Goal: Task Accomplishment & Management: Complete application form

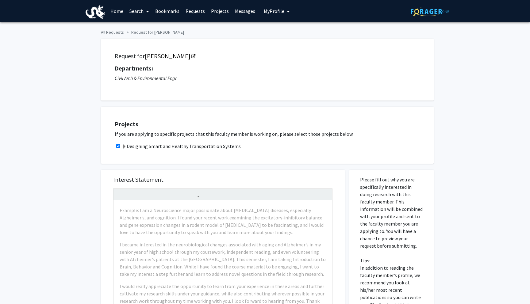
scroll to position [158, 0]
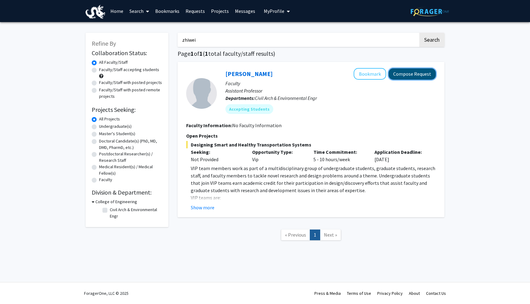
click at [404, 74] on button "Compose Request" at bounding box center [411, 73] width 47 height 11
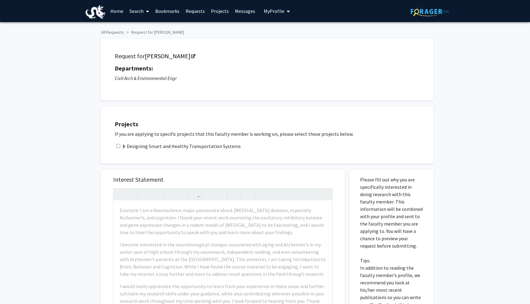
click at [118, 146] on input "checkbox" at bounding box center [118, 146] width 4 height 4
checkbox input "true"
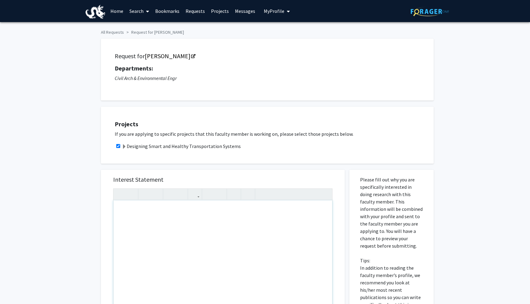
click at [165, 233] on div "Note to users with screen readers: Please press Alt+0 or Option+0 to deactivate…" at bounding box center [222, 270] width 218 height 140
paste div "Note to users with screen readers: Please press Alt+0 or Option+0 to deactivate…"
type textarea "<p>I am a third-year Mechanical Engineering student, motivated by the process o…"
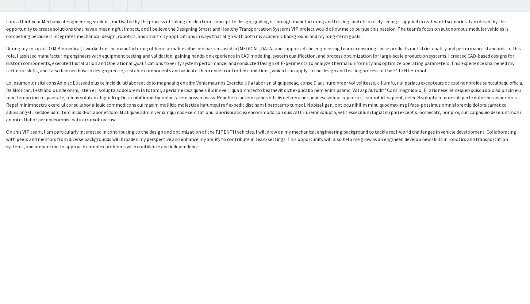
click at [321, 104] on div "I am a third-year Mechanical Engineering student, motivated by the process of t…" at bounding box center [265, 152] width 530 height 304
click at [521, 5] on div "All Requests Request for Zhiwei Chen Request for Zhiwei Chen Departments: Civil…" at bounding box center [265, 116] width 530 height 370
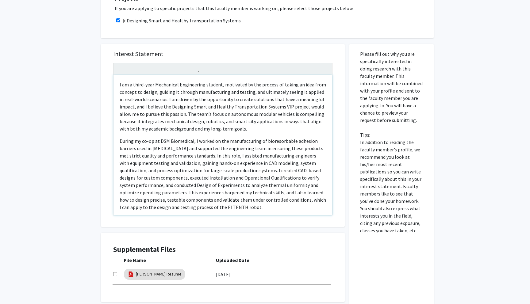
scroll to position [179, 0]
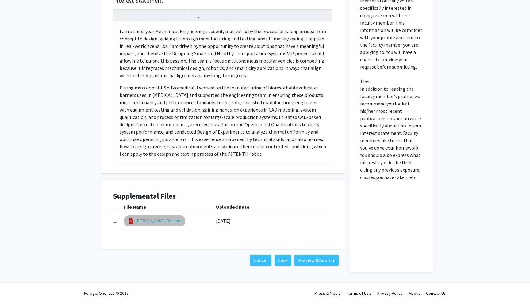
click at [165, 220] on link "[PERSON_NAME] Resume" at bounding box center [159, 221] width 46 height 6
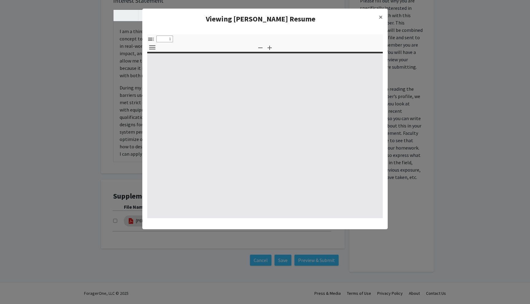
select select "custom"
type input "0"
select select "custom"
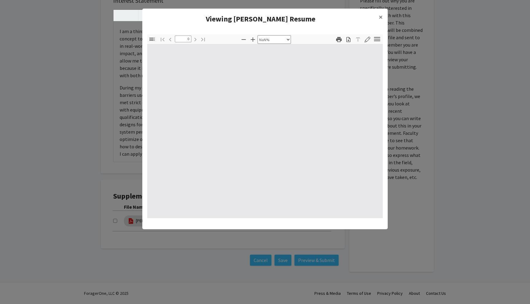
type input "1"
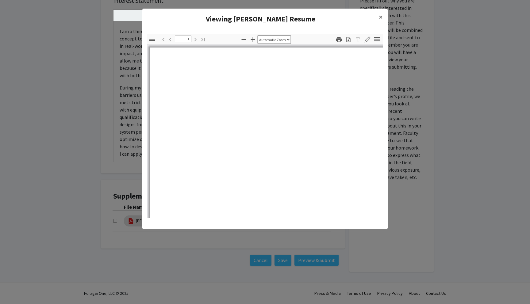
select select "custom"
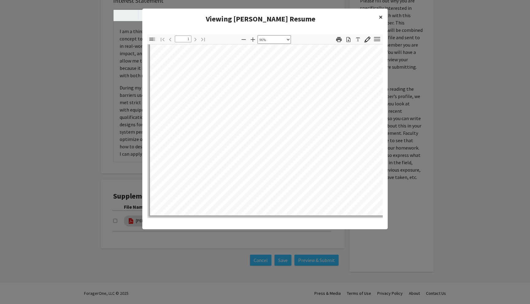
click at [380, 22] on button "×" at bounding box center [381, 17] width 14 height 17
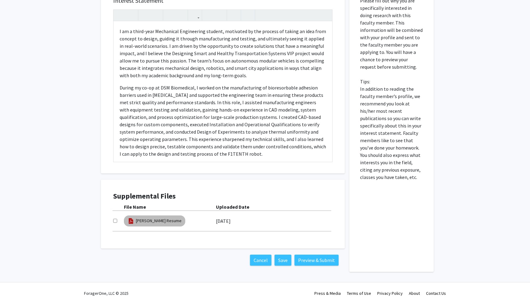
click at [166, 225] on mat-chip "[PERSON_NAME] Resume" at bounding box center [154, 220] width 61 height 11
click at [167, 222] on link "[PERSON_NAME] Resume" at bounding box center [159, 221] width 46 height 6
select select "custom"
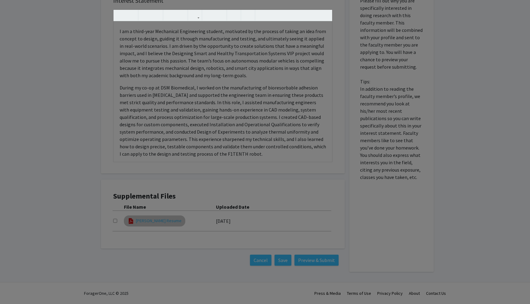
type input "0"
select select "custom"
type input "1"
select select "custom"
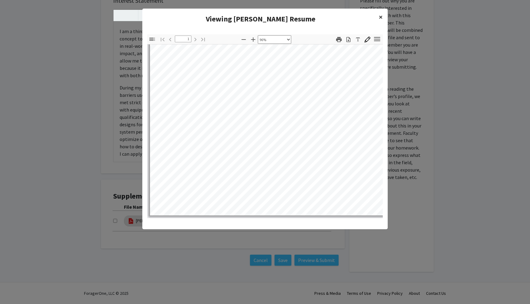
click at [381, 17] on span "×" at bounding box center [380, 16] width 4 height 9
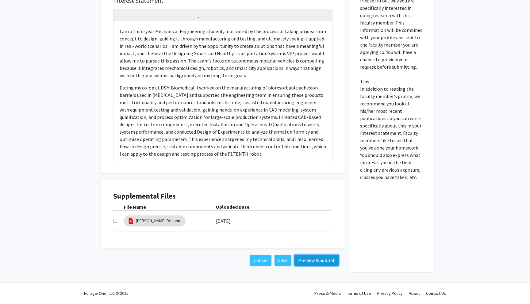
click at [318, 263] on button "Preview & Submit" at bounding box center [316, 260] width 44 height 11
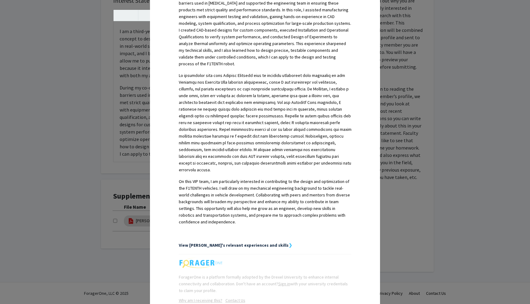
scroll to position [233, 0]
click at [261, 243] on strong "View [PERSON_NAME]'s relevant experiences and skills" at bounding box center [234, 246] width 110 height 6
click at [288, 243] on strong "❯" at bounding box center [290, 246] width 4 height 6
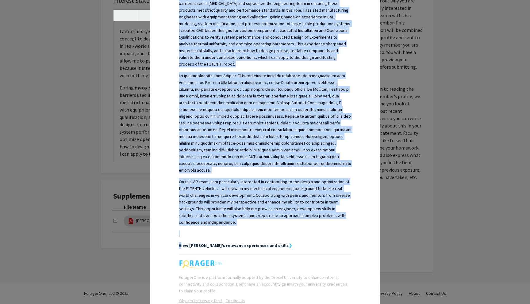
click at [288, 243] on strong "❯" at bounding box center [290, 246] width 4 height 6
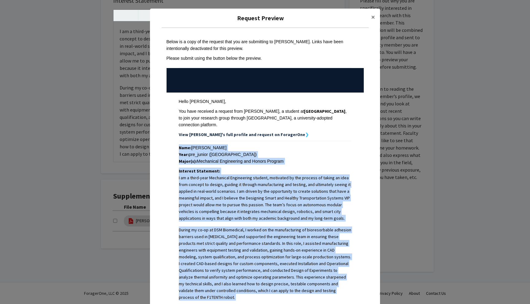
scroll to position [2, 0]
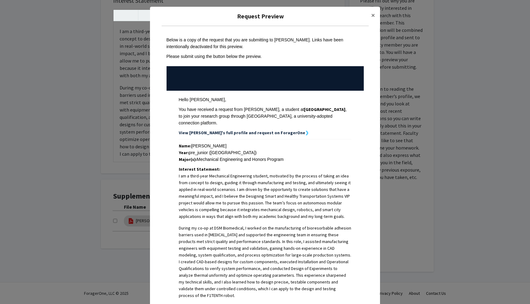
click at [258, 130] on strong "View [PERSON_NAME]'s full profile and request on ForagerOne" at bounding box center [242, 133] width 126 height 6
click at [276, 130] on strong "View [PERSON_NAME]'s full profile and request on ForagerOne" at bounding box center [242, 133] width 126 height 6
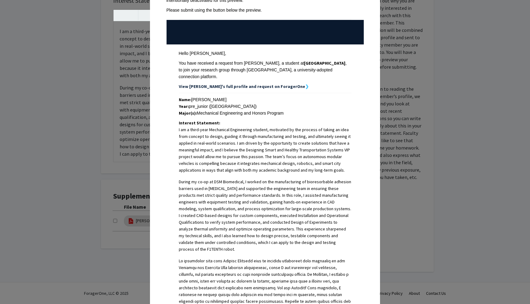
scroll to position [0, 0]
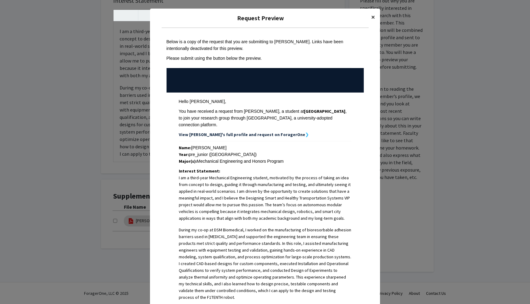
click at [373, 21] on span "×" at bounding box center [373, 16] width 4 height 9
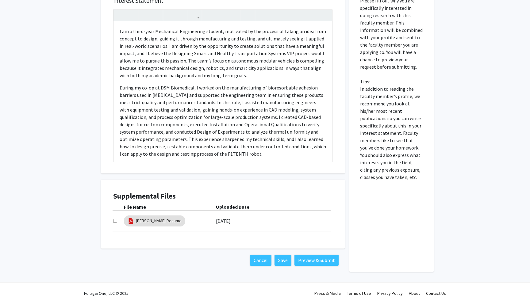
click at [116, 221] on input "checkbox" at bounding box center [115, 221] width 4 height 4
checkbox input "true"
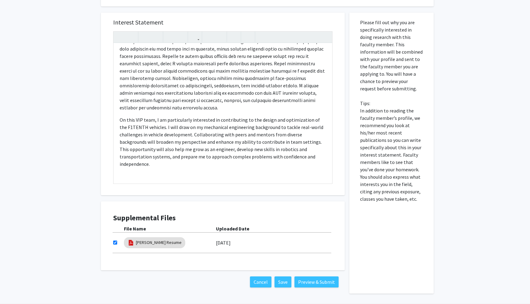
scroll to position [173, 0]
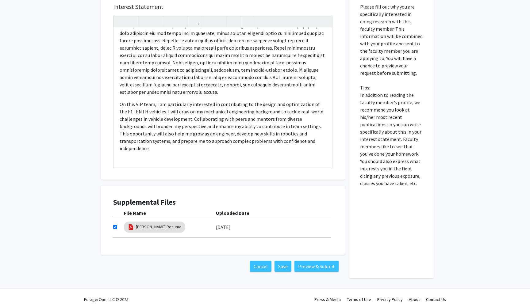
click at [309, 272] on div "Cancel Save Preview & Submit" at bounding box center [223, 266] width 244 height 23
click at [312, 268] on button "Preview & Submit" at bounding box center [316, 266] width 44 height 11
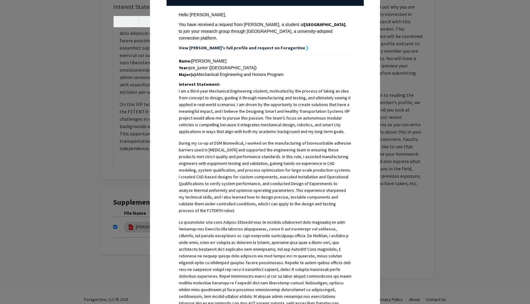
scroll to position [0, 0]
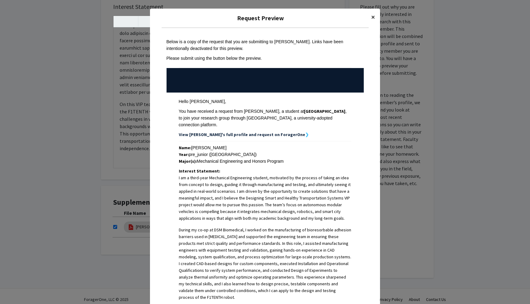
click at [370, 19] on button "×" at bounding box center [373, 17] width 14 height 17
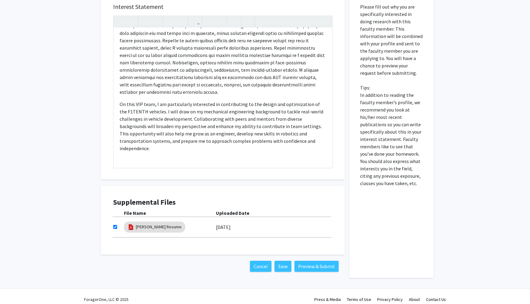
scroll to position [179, 0]
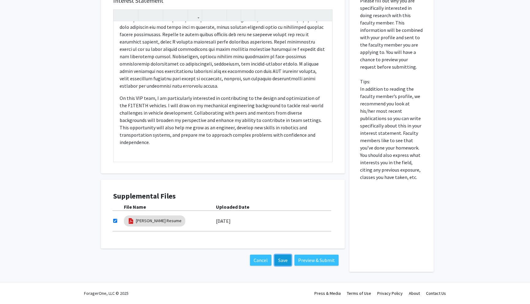
click at [278, 258] on button "Save" at bounding box center [282, 260] width 17 height 11
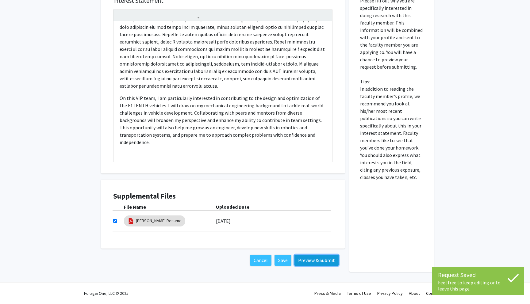
click at [308, 262] on button "Preview & Submit" at bounding box center [316, 260] width 44 height 11
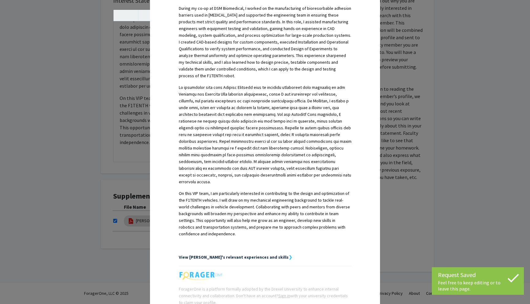
scroll to position [258, 0]
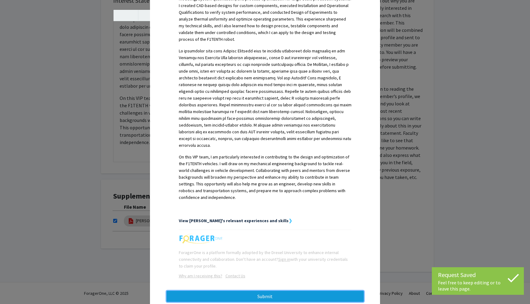
click at [307, 291] on button "Submit" at bounding box center [264, 296] width 197 height 11
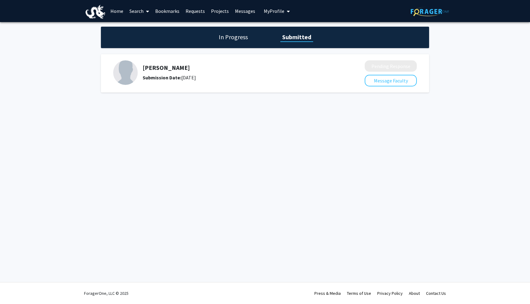
click at [204, 80] on div "Submission Date: September 17, 2025" at bounding box center [236, 77] width 189 height 7
click at [224, 42] on div "In Progress Submitted" at bounding box center [265, 37] width 328 height 21
click at [228, 39] on h1 "In Progress" at bounding box center [233, 37] width 33 height 9
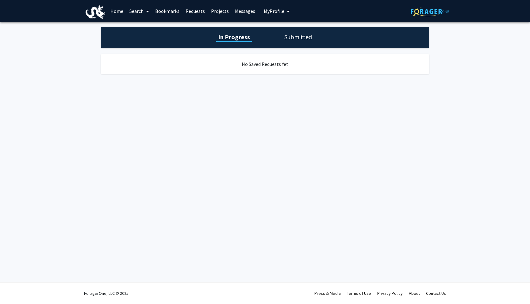
click at [292, 36] on h1 "Submitted" at bounding box center [297, 37] width 31 height 9
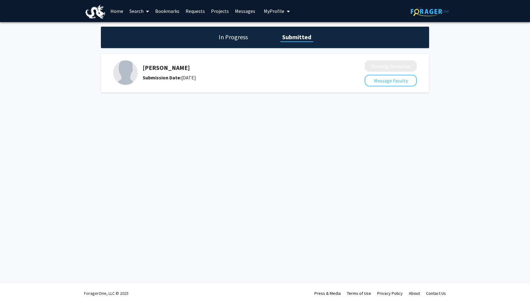
click at [209, 79] on div "Submission Date: September 17, 2025" at bounding box center [236, 77] width 189 height 7
click at [273, 9] on span "My Profile" at bounding box center [274, 11] width 21 height 6
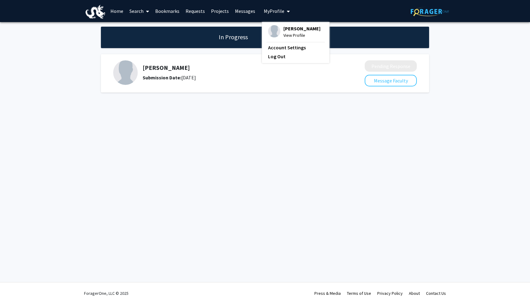
click at [283, 36] on span "View Profile" at bounding box center [301, 35] width 37 height 7
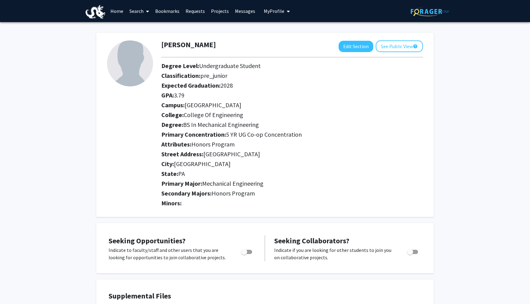
click at [238, 13] on link "Messages" at bounding box center [245, 10] width 26 height 21
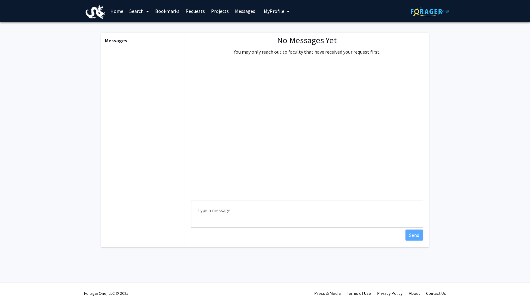
click at [216, 13] on link "Projects" at bounding box center [220, 10] width 24 height 21
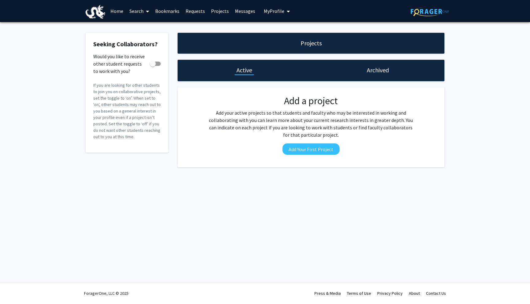
click at [198, 13] on link "Requests" at bounding box center [194, 10] width 25 height 21
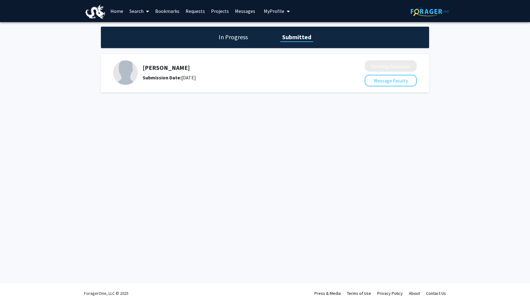
click at [204, 64] on h5 "[PERSON_NAME]" at bounding box center [236, 67] width 189 height 7
click at [374, 82] on button "Message Faculty" at bounding box center [390, 81] width 52 height 12
drag, startPoint x: 145, startPoint y: 68, endPoint x: 169, endPoint y: 66, distance: 24.6
click at [169, 66] on h5 "[PERSON_NAME]" at bounding box center [236, 67] width 189 height 7
click at [181, 67] on h5 "[PERSON_NAME]" at bounding box center [236, 67] width 189 height 7
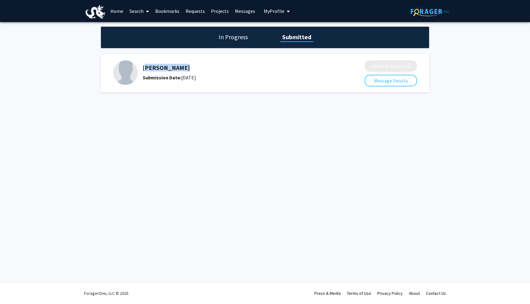
drag, startPoint x: 181, startPoint y: 67, endPoint x: 148, endPoint y: 68, distance: 33.4
click at [148, 68] on h5 "[PERSON_NAME]" at bounding box center [236, 67] width 189 height 7
copy h5 "[PERSON_NAME]"
click at [254, 53] on div "Zhiwei Chen Submission Date: September 17, 2025 Pending Response Message Faculty" at bounding box center [265, 73] width 328 height 44
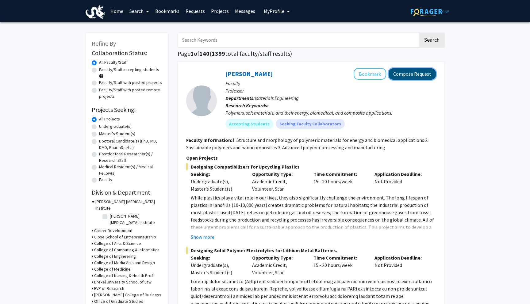
click at [406, 75] on button "Compose Request" at bounding box center [411, 73] width 47 height 11
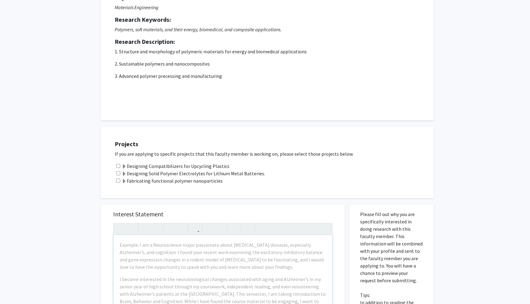
scroll to position [34, 0]
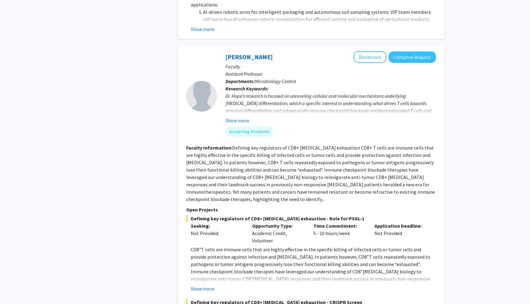
scroll to position [3513, 0]
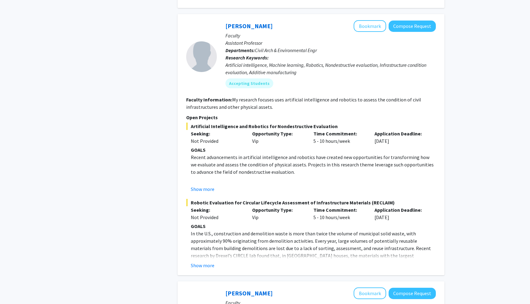
scroll to position [901, 0]
click at [212, 261] on button "Show more" at bounding box center [203, 264] width 24 height 7
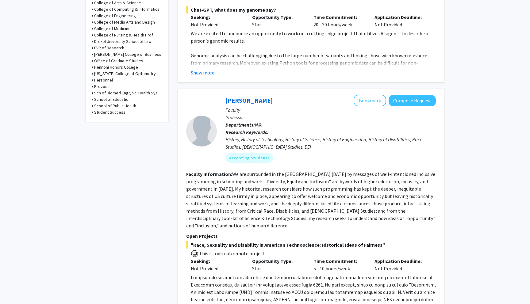
scroll to position [0, 0]
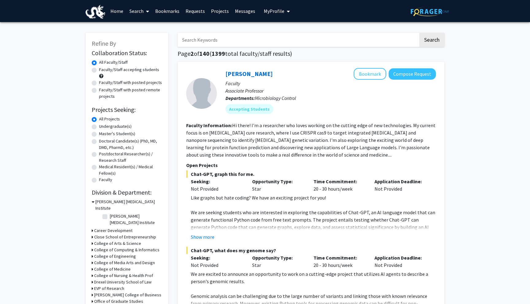
click at [236, 36] on input "Search Keywords" at bounding box center [297, 40] width 241 height 14
type input "vip"
click at [419, 33] on button "Search" at bounding box center [431, 40] width 25 height 14
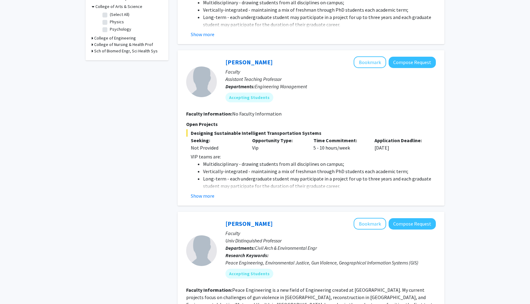
scroll to position [195, 0]
click at [214, 190] on fg-read-more "VIP teams are: Multidisciplinary - drawing students from all disciplines on cam…" at bounding box center [310, 176] width 249 height 47
click at [213, 193] on button "Show more" at bounding box center [203, 195] width 24 height 7
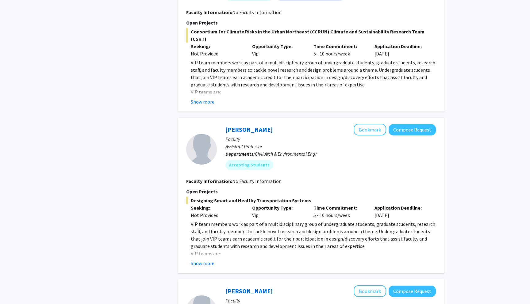
scroll to position [1078, 0]
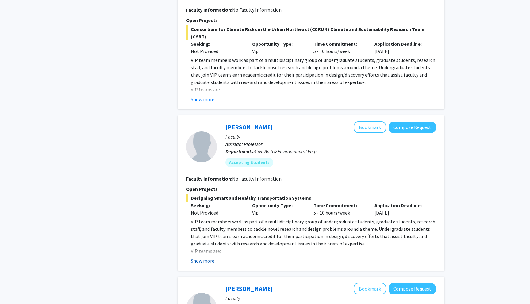
click at [207, 257] on button "Show more" at bounding box center [203, 260] width 24 height 7
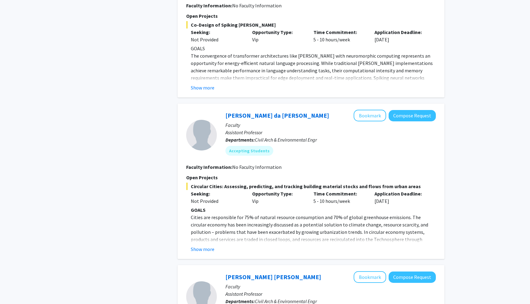
scroll to position [2133, 0]
click at [395, 110] on button "Compose Request" at bounding box center [411, 115] width 47 height 11
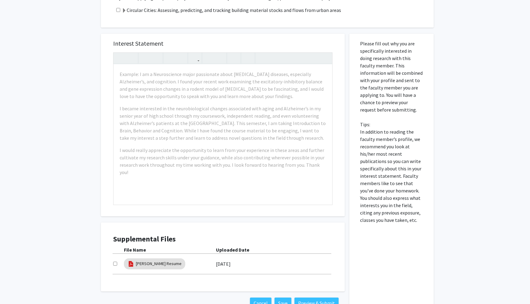
scroll to position [179, 0]
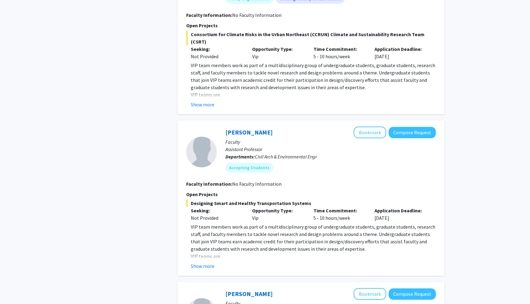
scroll to position [665, 0]
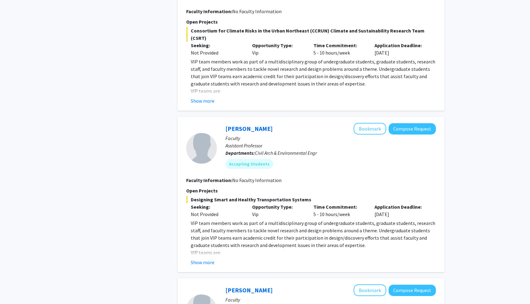
click at [405, 135] on p "Faculty" at bounding box center [330, 138] width 210 height 7
click at [406, 123] on button "Compose Request" at bounding box center [411, 128] width 47 height 11
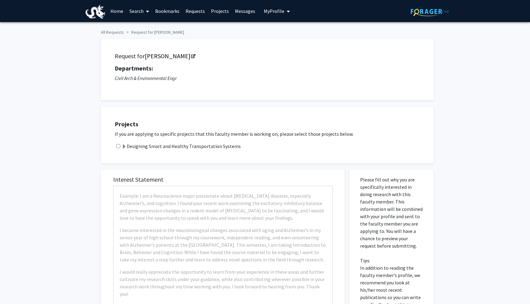
checkbox input "true"
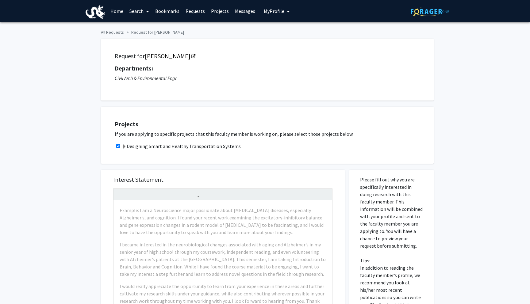
click at [196, 13] on link "Requests" at bounding box center [194, 10] width 25 height 21
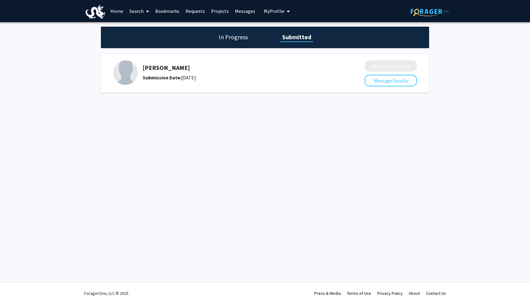
click at [237, 63] on div "Zhiwei Chen Submission Date: September 17, 2025" at bounding box center [234, 72] width 243 height 25
